Goal: Task Accomplishment & Management: Manage account settings

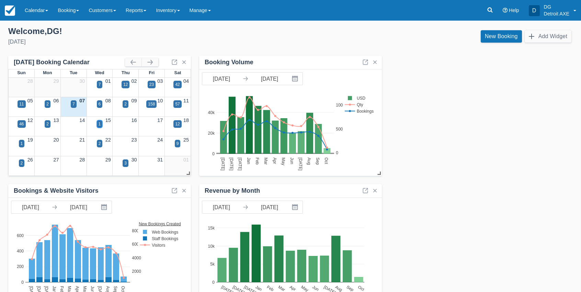
click at [100, 124] on div "1" at bounding box center [100, 124] width 2 height 6
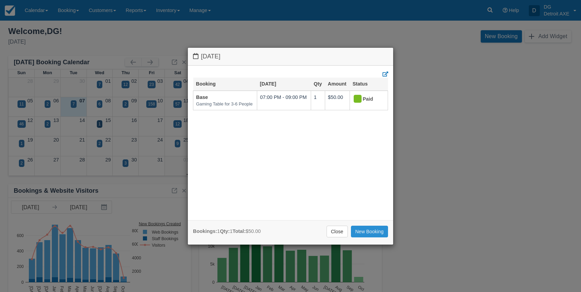
click at [362, 233] on link "New Booking" at bounding box center [369, 232] width 37 height 12
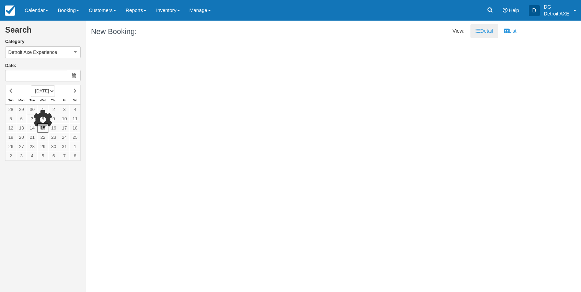
type input "10/15/25"
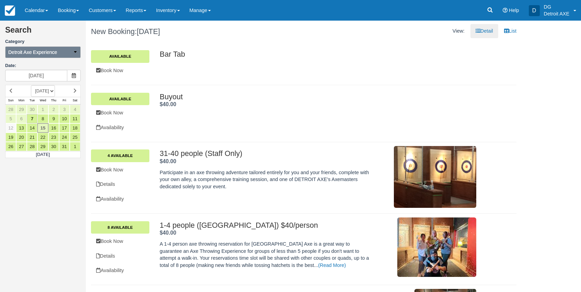
click at [76, 53] on icon "button" at bounding box center [75, 51] width 5 height 5
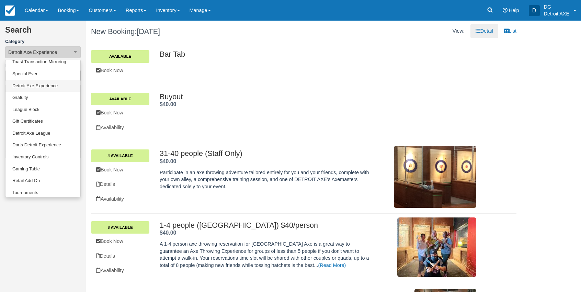
scroll to position [33, 0]
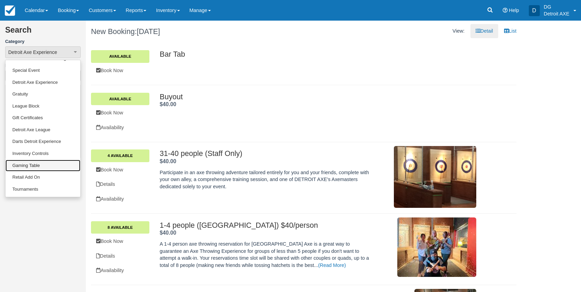
click at [39, 166] on link "Gaming Table" at bounding box center [42, 166] width 75 height 12
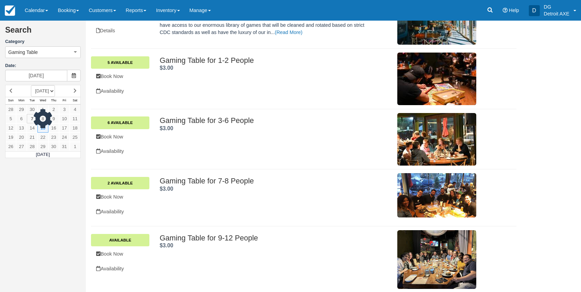
scroll to position [122, 0]
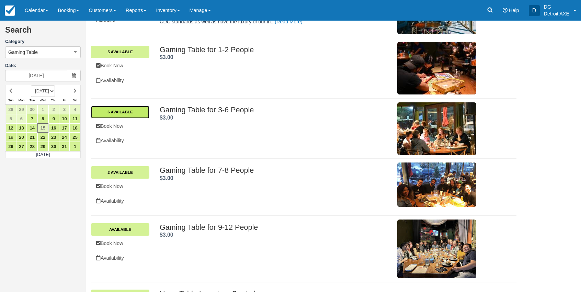
click at [128, 112] on link "6 Available" at bounding box center [120, 112] width 58 height 12
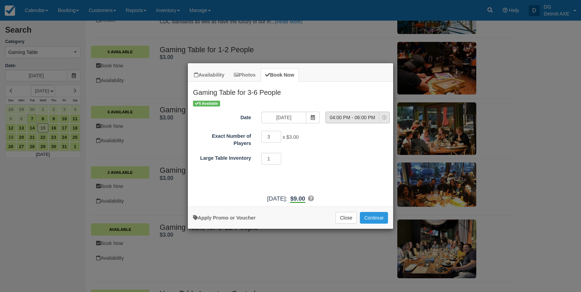
click at [354, 114] on span "04:00 PM - 06:00 PM" at bounding box center [352, 117] width 53 height 7
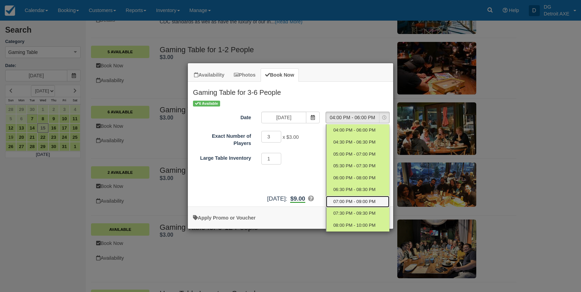
click at [353, 203] on span "07:00 PM - 09:00 PM" at bounding box center [354, 201] width 42 height 7
select select "6"
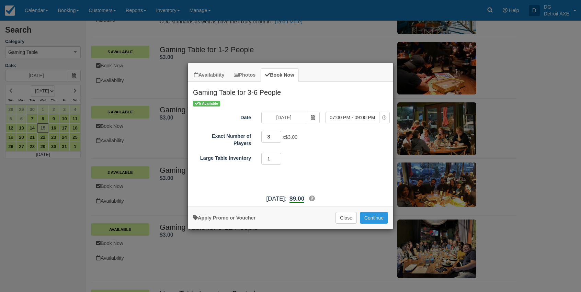
drag, startPoint x: 275, startPoint y: 139, endPoint x: 264, endPoint y: 138, distance: 11.4
click at [264, 138] on input "3" at bounding box center [271, 137] width 20 height 12
type input "6"
click at [343, 189] on div "5 Available Date 10/15/25 Time Selector 07:00 PM - 09:00 PM Nothing selected 04…" at bounding box center [290, 145] width 205 height 91
click at [377, 217] on button "Continue" at bounding box center [374, 218] width 28 height 12
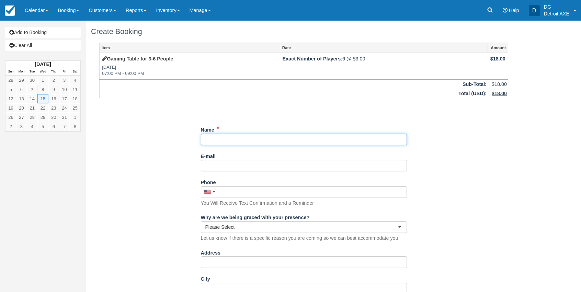
click at [271, 139] on input "Name" at bounding box center [304, 140] width 206 height 12
type input "Base (second reso)"
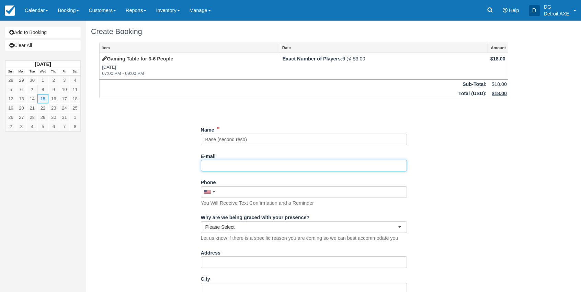
click at [246, 168] on input "E-mail" at bounding box center [304, 166] width 206 height 12
paste input "[EMAIL_ADDRESS][DOMAIN_NAME]"
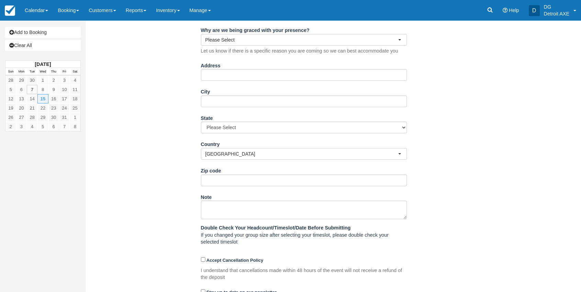
scroll to position [214, 0]
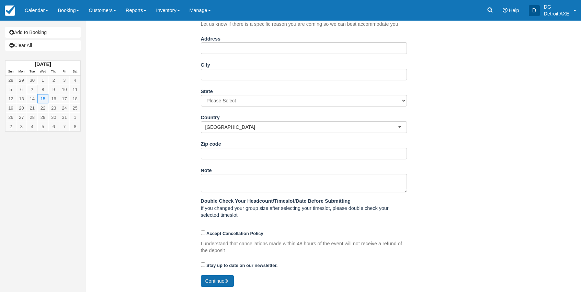
type input "[EMAIL_ADDRESS][DOMAIN_NAME]"
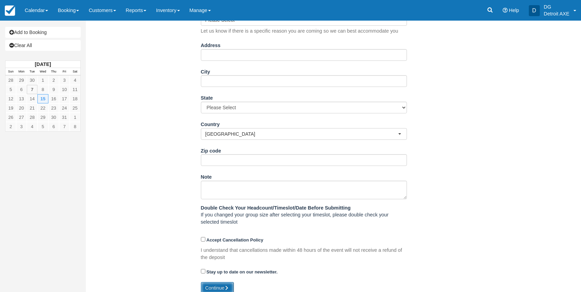
scroll to position [221, 0]
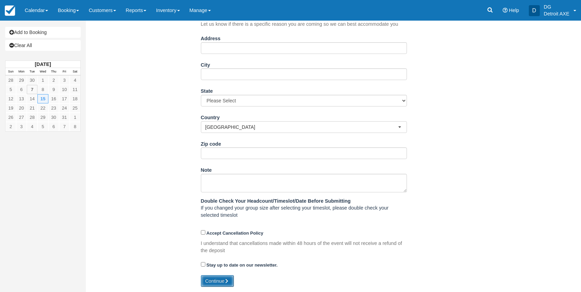
click at [219, 280] on button "Continue" at bounding box center [217, 281] width 33 height 12
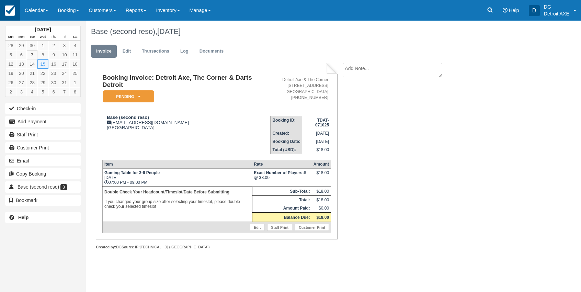
click at [13, 8] on img at bounding box center [10, 10] width 10 height 10
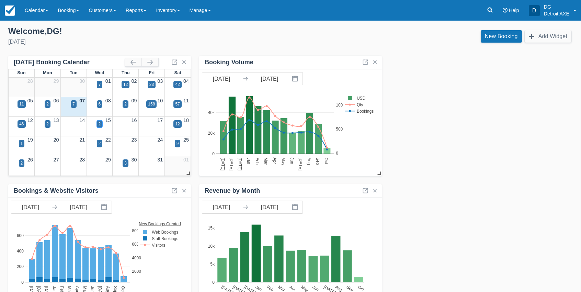
click at [99, 126] on div "2" at bounding box center [100, 124] width 2 height 6
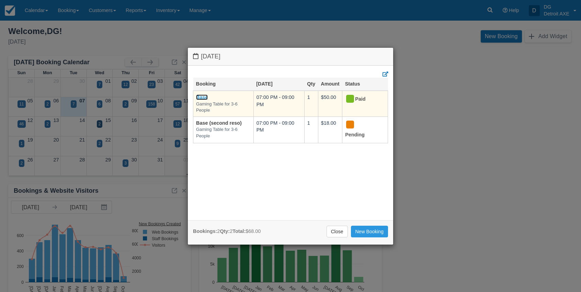
click at [200, 97] on link "Base" at bounding box center [202, 96] width 12 height 5
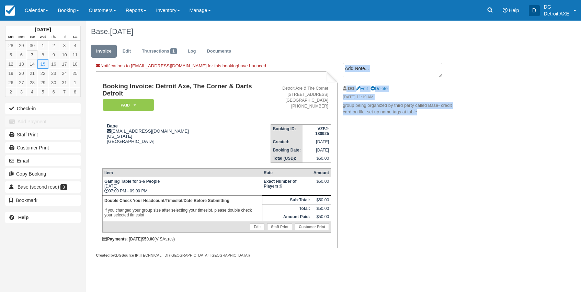
drag, startPoint x: 342, startPoint y: 105, endPoint x: 427, endPoint y: 117, distance: 85.3
click at [427, 117] on div "Create Show on invoice DG Edit Delete [DATE] 11:19 AM group being organized by …" at bounding box center [400, 91] width 126 height 57
click at [427, 116] on li "DG Edit Delete [DATE] 11:19 AM group being organized by third party called Base…" at bounding box center [401, 100] width 116 height 38
drag, startPoint x: 424, startPoint y: 114, endPoint x: 343, endPoint y: 106, distance: 82.1
click at [343, 106] on p "group being organized by third party called Base- credit card on file. set up n…" at bounding box center [401, 108] width 116 height 13
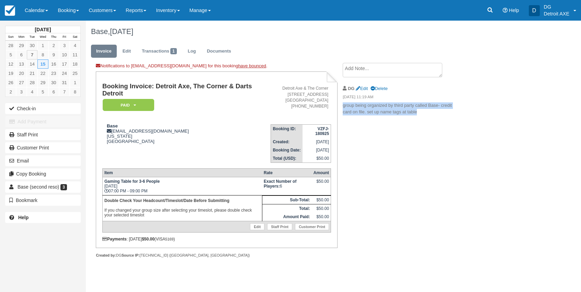
copy p "group being organized by third party called Base- credit card on file. set up n…"
click at [48, 172] on button "Copy Booking" at bounding box center [43, 173] width 76 height 11
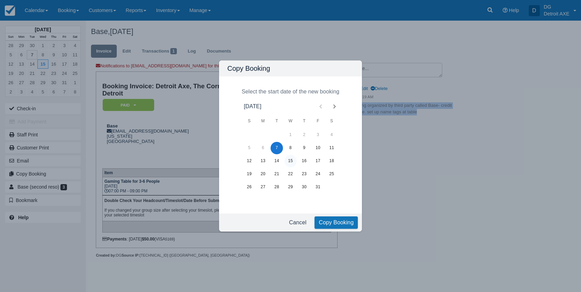
click at [290, 161] on button "15" at bounding box center [290, 161] width 12 height 12
click at [327, 222] on button "Copy Booking" at bounding box center [335, 222] width 43 height 12
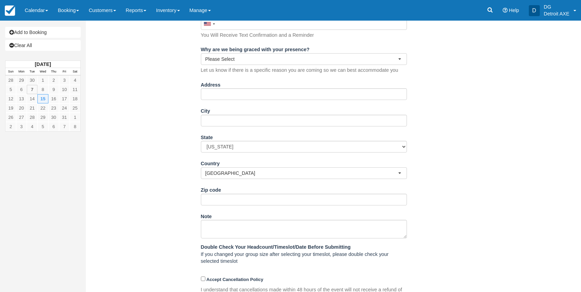
scroll to position [214, 0]
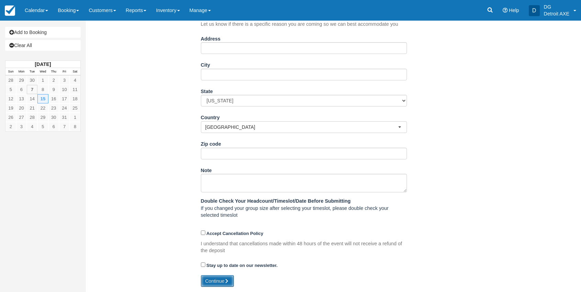
click at [217, 278] on button "Continue" at bounding box center [217, 281] width 33 height 12
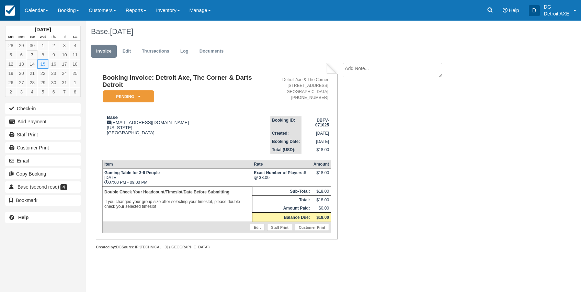
click at [15, 12] on img at bounding box center [10, 10] width 10 height 10
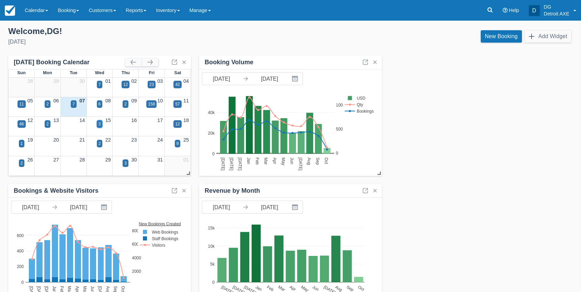
click at [99, 125] on div "3" at bounding box center [100, 124] width 2 height 6
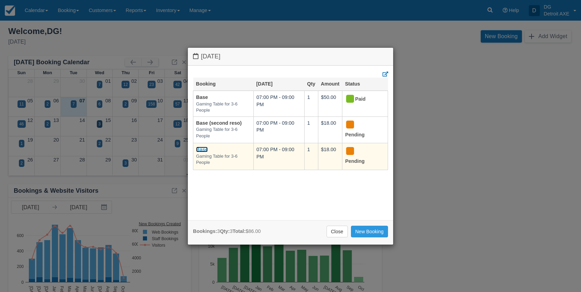
click at [198, 151] on link "Base" at bounding box center [202, 149] width 12 height 5
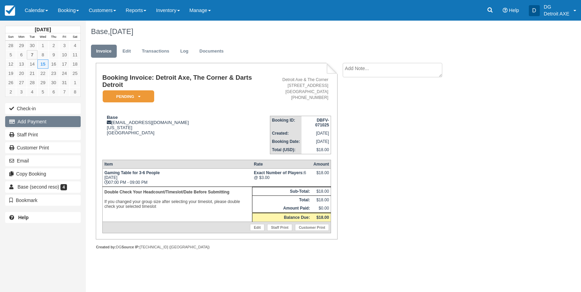
click at [60, 125] on button "Add Payment" at bounding box center [43, 121] width 76 height 11
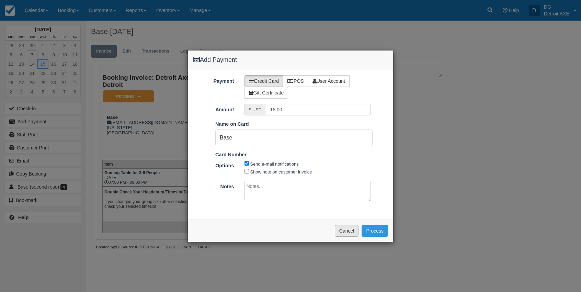
click at [351, 227] on form "Payment Credit Card POS User Account Gift Certificate Amount $ USD 18.00 Pay in…" at bounding box center [290, 156] width 205 height 172
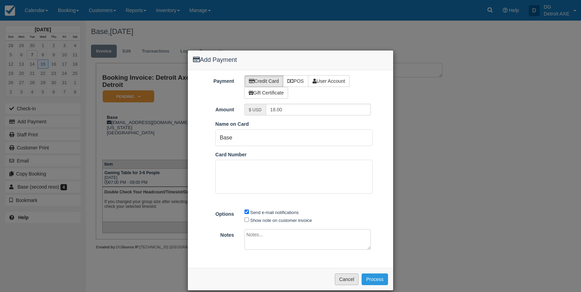
click at [345, 278] on button "Cancel" at bounding box center [347, 279] width 24 height 12
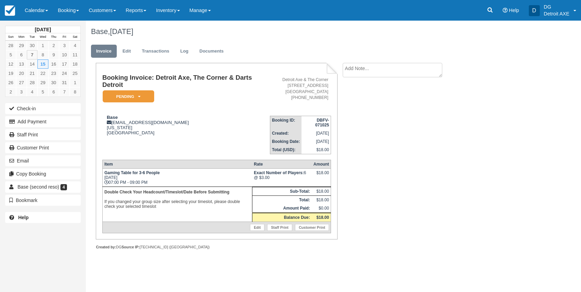
click at [139, 104] on td "Booking Invoice: Detroit Axe, The Corner & Darts Detroit Pending   Reserved Dep…" at bounding box center [186, 92] width 168 height 36
click at [137, 97] on em "Pending" at bounding box center [128, 96] width 51 height 12
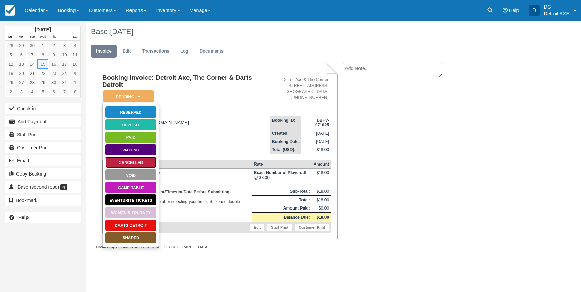
click at [135, 163] on link "Cancelled" at bounding box center [130, 162] width 51 height 12
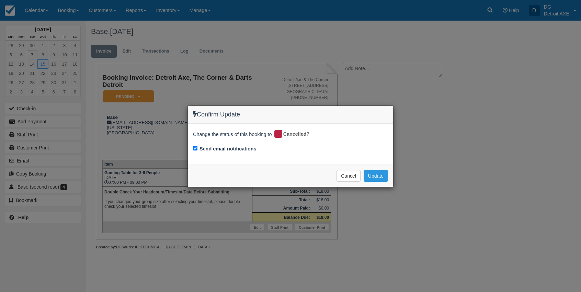
click at [204, 149] on label "Send email notifications" at bounding box center [227, 148] width 57 height 7
click at [197, 149] on input "Send email notifications" at bounding box center [195, 148] width 4 height 4
checkbox input "false"
click at [383, 178] on button "Update" at bounding box center [376, 176] width 24 height 12
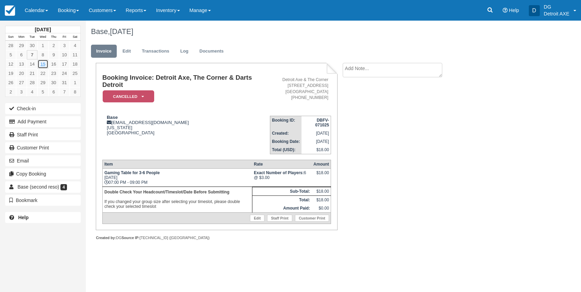
click at [44, 62] on link "15" at bounding box center [42, 63] width 11 height 9
click at [6, 14] on img at bounding box center [10, 10] width 10 height 10
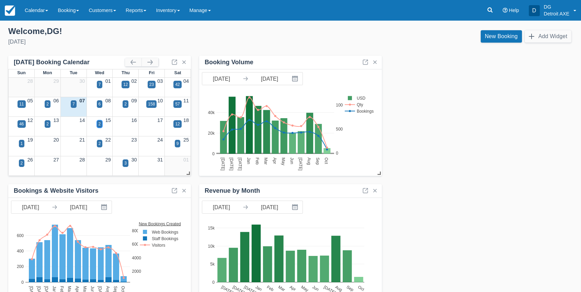
click at [99, 123] on div "2" at bounding box center [100, 124] width 2 height 6
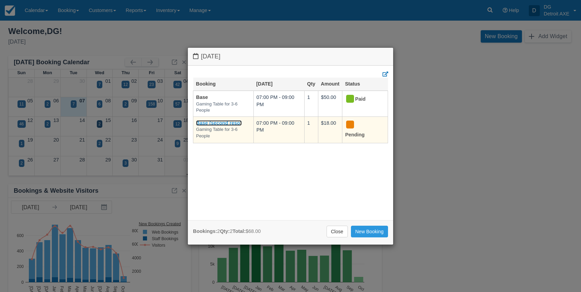
click at [229, 121] on link "Base (second reso)" at bounding box center [219, 122] width 46 height 5
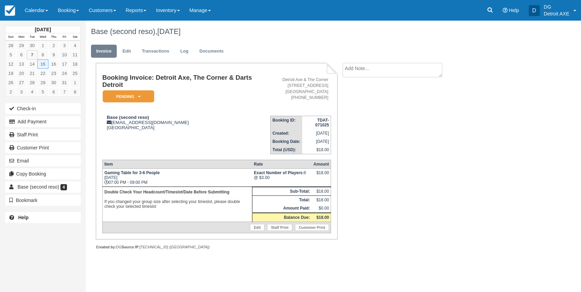
click at [352, 73] on textarea at bounding box center [393, 70] width 100 height 14
paste textarea "group being organized by third party called Base- credit card on file. set up n…"
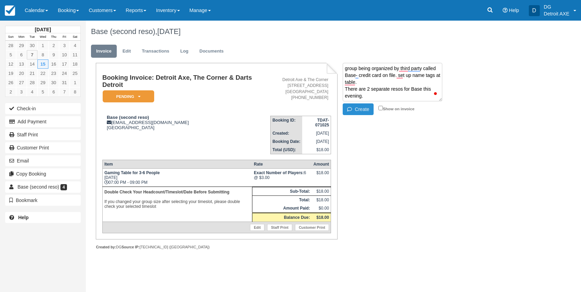
type textarea "group being organized by third party called Base- credit card on file. set up n…"
click at [357, 110] on button "Create" at bounding box center [358, 109] width 31 height 12
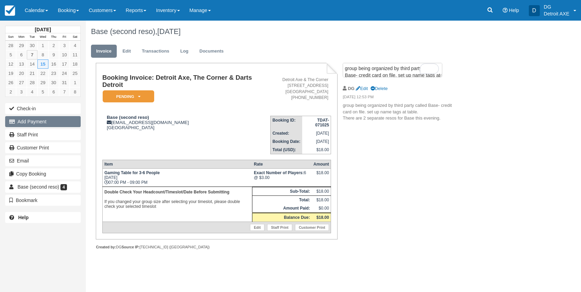
click at [61, 121] on button "Add Payment" at bounding box center [43, 121] width 76 height 11
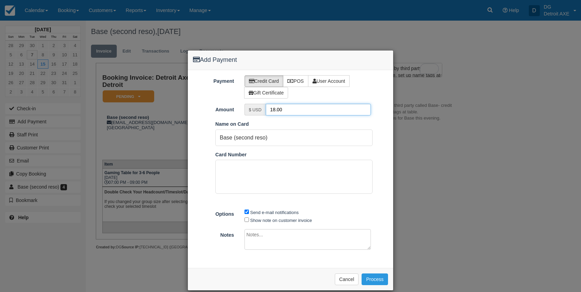
drag, startPoint x: 271, startPoint y: 110, endPoint x: 262, endPoint y: 110, distance: 9.3
click at [263, 110] on div "$ USD 18.00" at bounding box center [307, 110] width 127 height 12
type input "50"
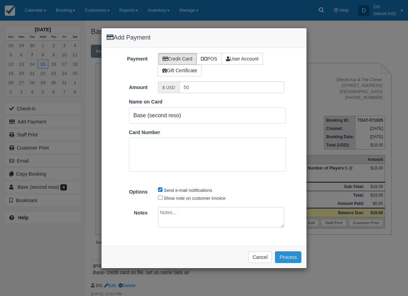
click at [281, 257] on button "Process" at bounding box center [288, 257] width 26 height 12
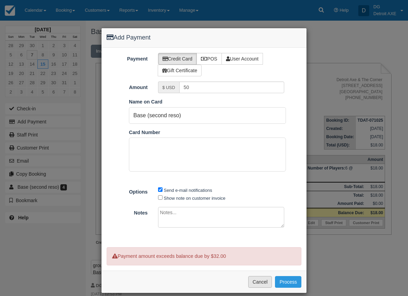
click at [255, 283] on button "Cancel" at bounding box center [261, 282] width 24 height 12
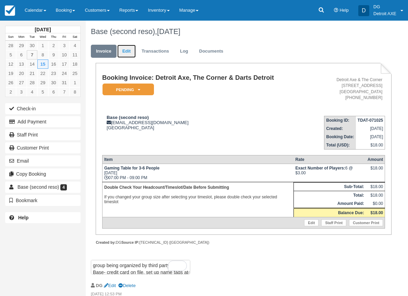
click at [126, 50] on link "Edit" at bounding box center [126, 51] width 19 height 13
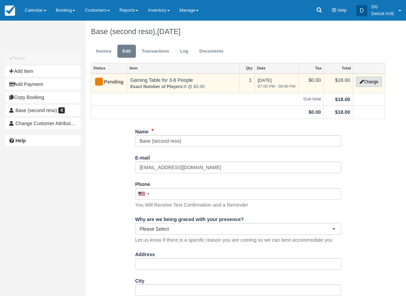
click at [365, 84] on button "Change" at bounding box center [369, 82] width 26 height 10
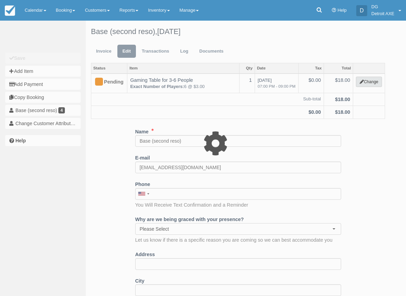
select select "6"
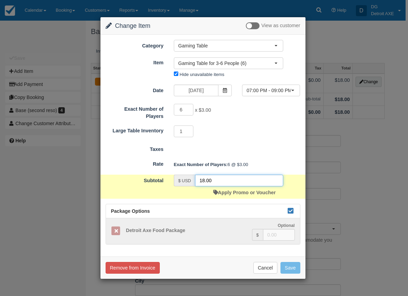
drag, startPoint x: 214, startPoint y: 180, endPoint x: 171, endPoint y: 178, distance: 42.6
click at [171, 178] on div "$ USD 18.00 Apply Promo or Voucher" at bounding box center [229, 186] width 120 height 24
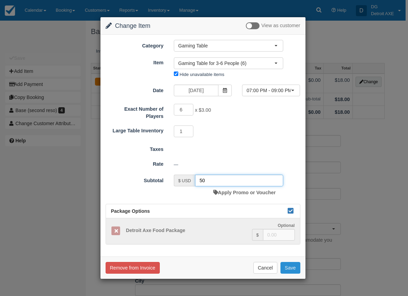
type input "50"
click at [291, 265] on button "Save" at bounding box center [291, 268] width 20 height 12
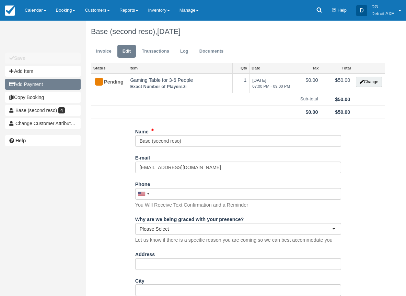
click at [33, 85] on button "Add Payment" at bounding box center [43, 84] width 76 height 11
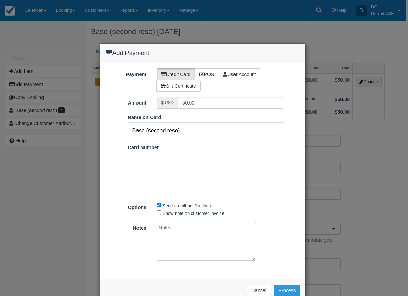
click at [156, 134] on input "Base (second reso)" at bounding box center [206, 130] width 157 height 16
type input "Natalie Winters"
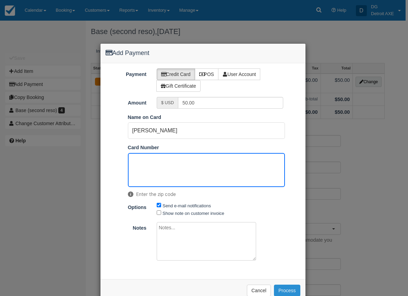
click at [284, 287] on button "Process" at bounding box center [287, 290] width 26 height 12
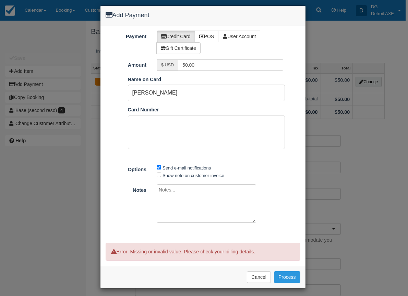
scroll to position [40, 0]
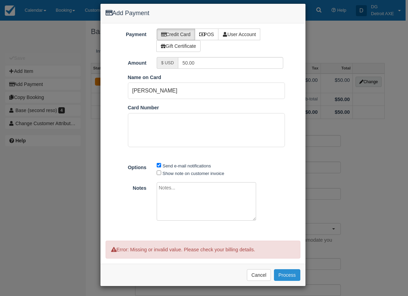
click at [286, 273] on button "Process" at bounding box center [287, 275] width 26 height 12
click at [256, 275] on button "Cancel" at bounding box center [259, 275] width 24 height 12
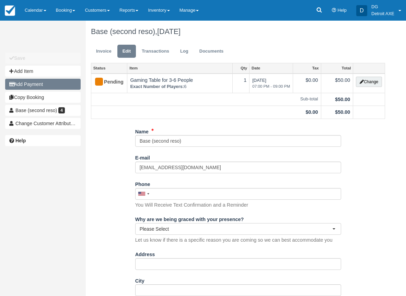
click at [46, 84] on button "Add Payment" at bounding box center [43, 84] width 76 height 11
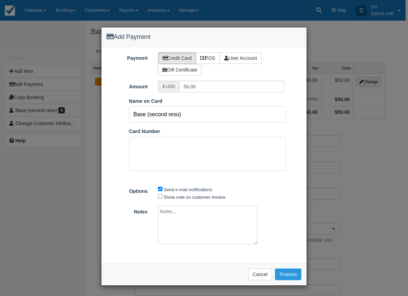
click at [164, 123] on input "Base (second reso)" at bounding box center [207, 114] width 157 height 16
type input "Natalie Winters"
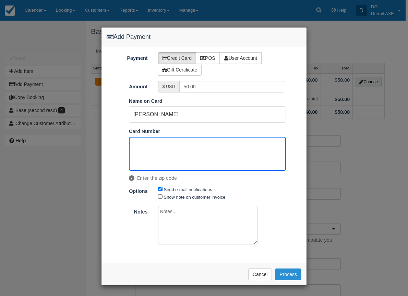
click at [283, 280] on button "Process" at bounding box center [288, 274] width 26 height 12
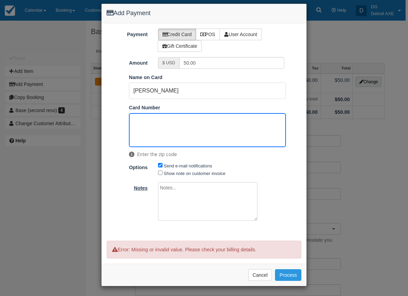
click at [150, 192] on label "Notes" at bounding box center [127, 187] width 51 height 10
click at [180, 69] on input "50.00" at bounding box center [232, 63] width 105 height 12
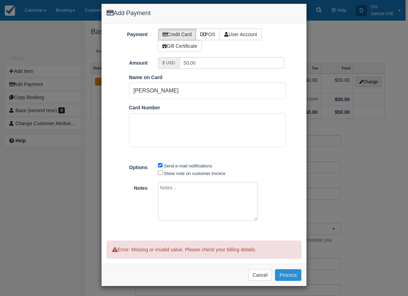
click at [289, 272] on button "Process" at bounding box center [288, 275] width 26 height 12
click at [264, 275] on button "Cancel" at bounding box center [261, 275] width 24 height 12
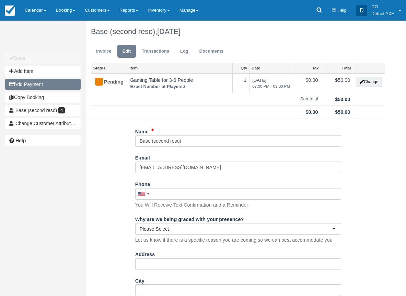
click at [57, 84] on button "Add Payment" at bounding box center [43, 84] width 76 height 11
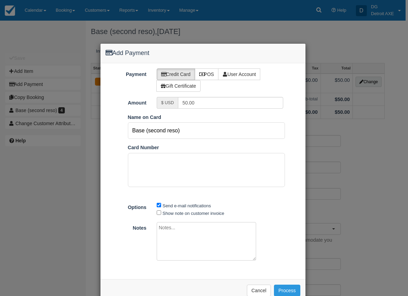
click at [187, 133] on input "Base (second reso)" at bounding box center [206, 130] width 157 height 16
type input "Natalie Winters"
click at [288, 286] on button "Process" at bounding box center [287, 290] width 26 height 12
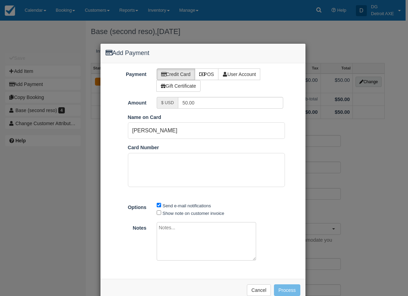
scroll to position [15, 0]
